Goal: Transaction & Acquisition: Book appointment/travel/reservation

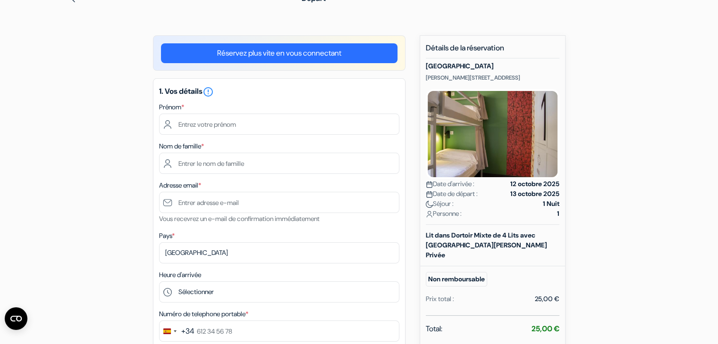
scroll to position [47, 0]
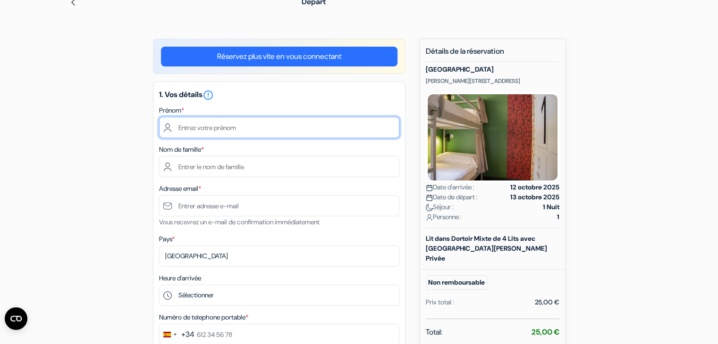
click at [226, 127] on input "text" at bounding box center [279, 127] width 240 height 21
type input "[PERSON_NAME]"
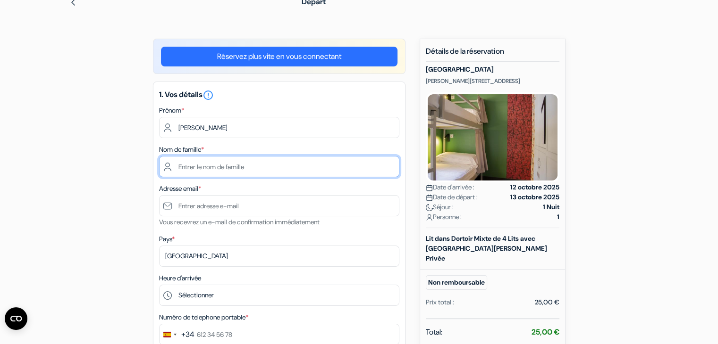
type input "Behety"
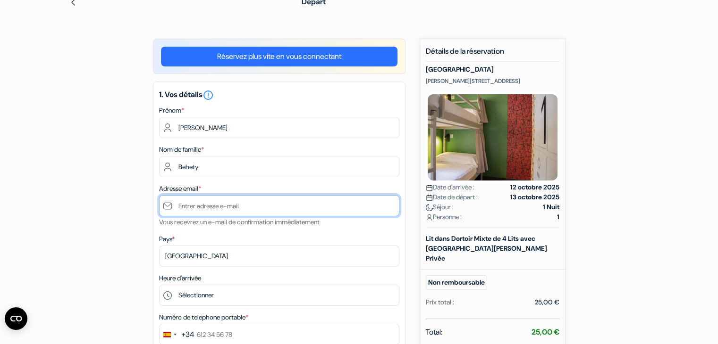
type input "[EMAIL_ADDRESS][DOMAIN_NAME]"
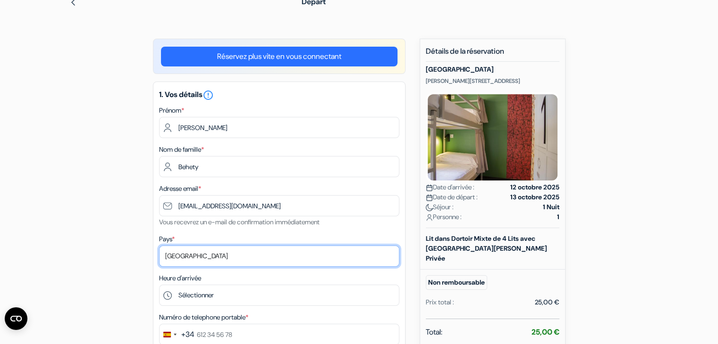
select select "fr"
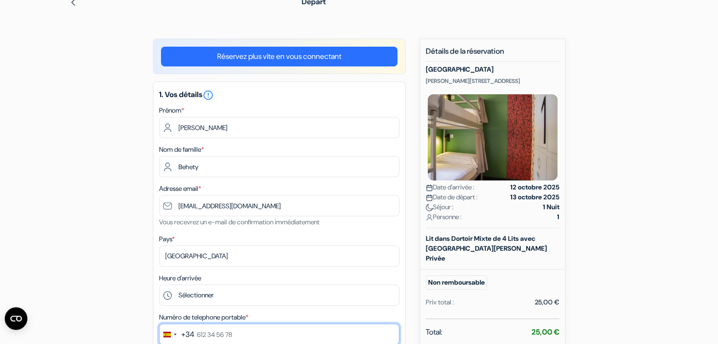
type input "0783404025"
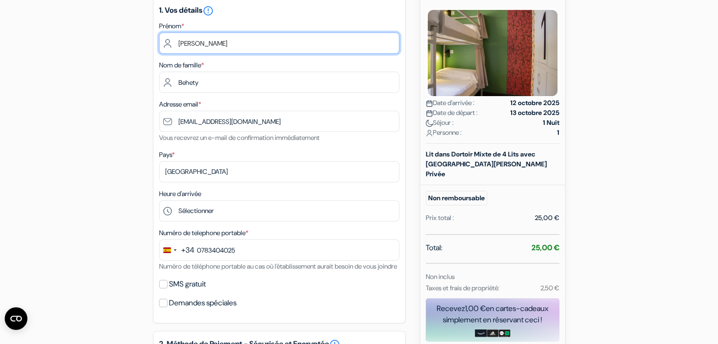
scroll to position [142, 0]
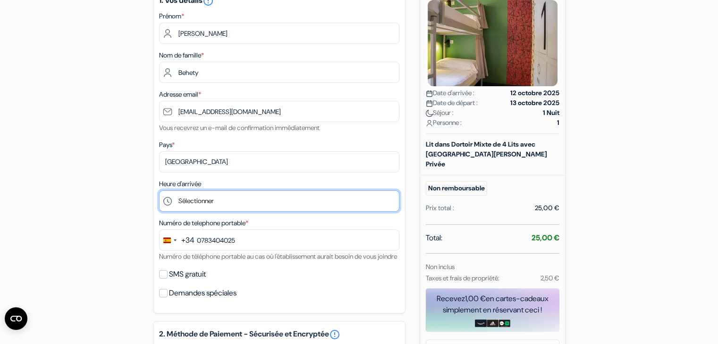
click at [248, 204] on select "Sélectionner 15:00 16:00 17:00 18:00 19:00 20:00 21:00 22:00 23:00 0:00" at bounding box center [279, 201] width 240 height 21
click at [242, 208] on select "Sélectionner 15:00 16:00 17:00 18:00 19:00 20:00 21:00 22:00 23:00 0:00" at bounding box center [279, 201] width 240 height 21
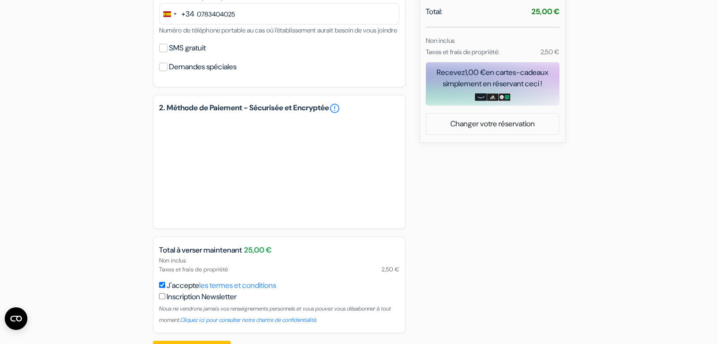
scroll to position [364, 0]
